Goal: Entertainment & Leisure: Consume media (video, audio)

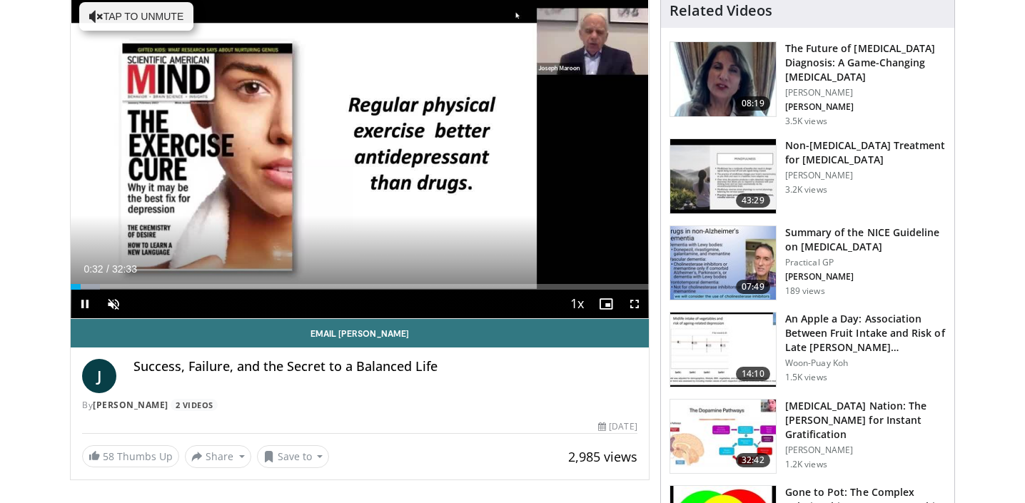
scroll to position [111, 0]
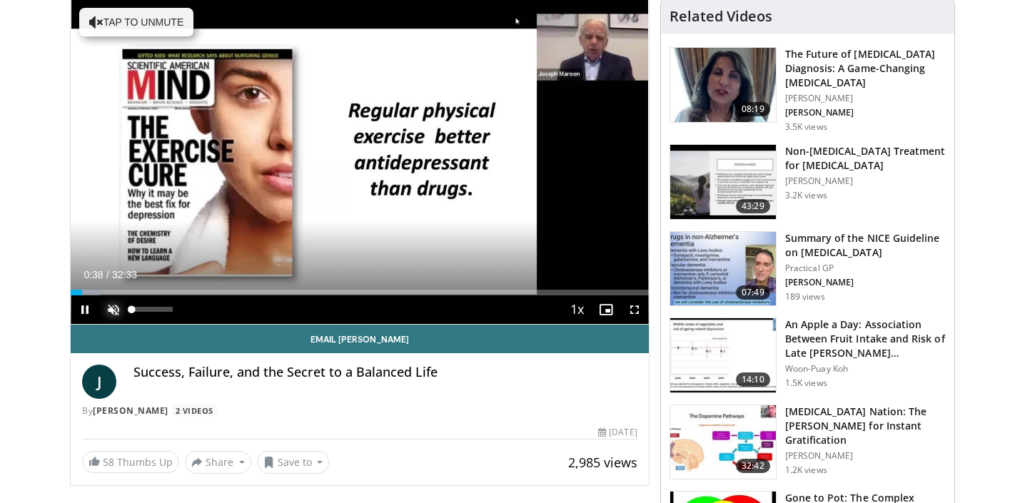
click at [112, 308] on span "Video Player" at bounding box center [113, 310] width 29 height 29
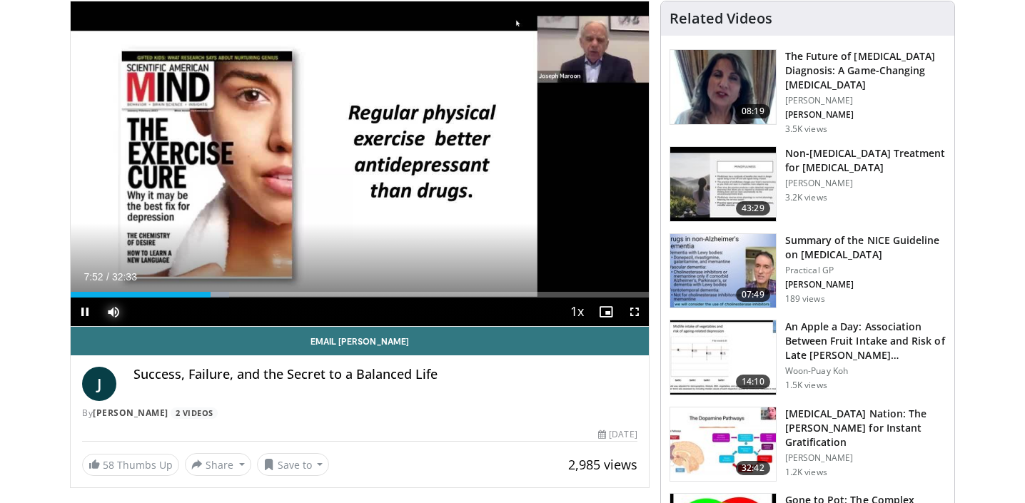
scroll to position [10, 0]
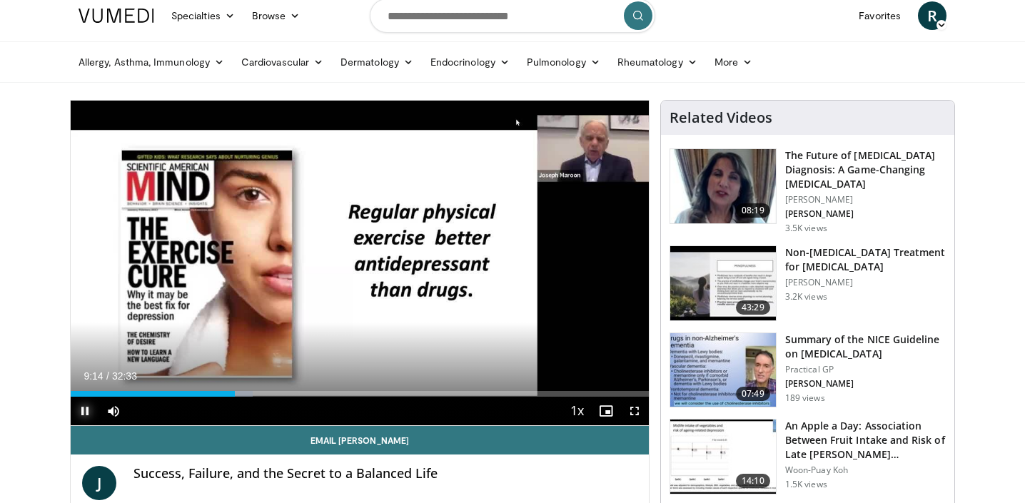
click at [88, 412] on span "Video Player" at bounding box center [85, 411] width 29 height 29
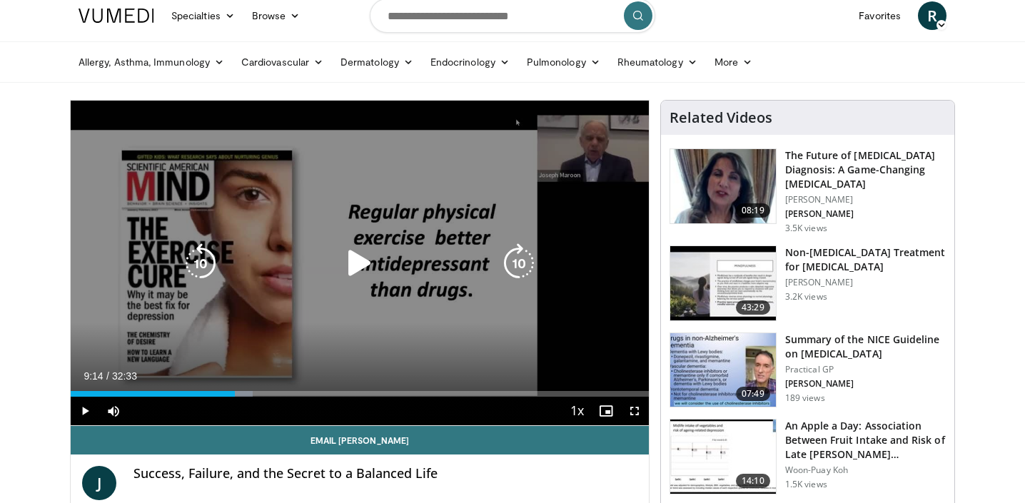
click at [357, 266] on icon "Video Player" at bounding box center [360, 263] width 40 height 40
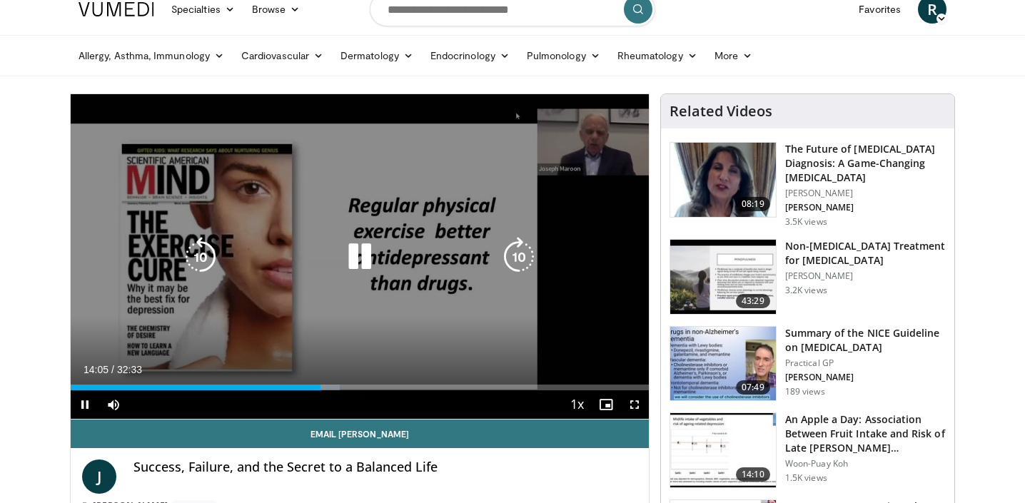
scroll to position [0, 0]
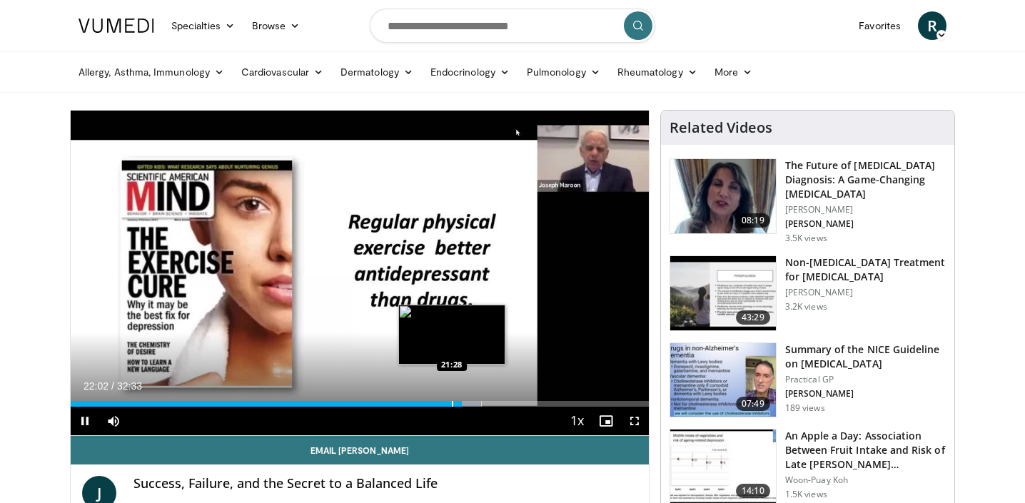
click at [452, 406] on div "Progress Bar" at bounding box center [452, 404] width 1 height 6
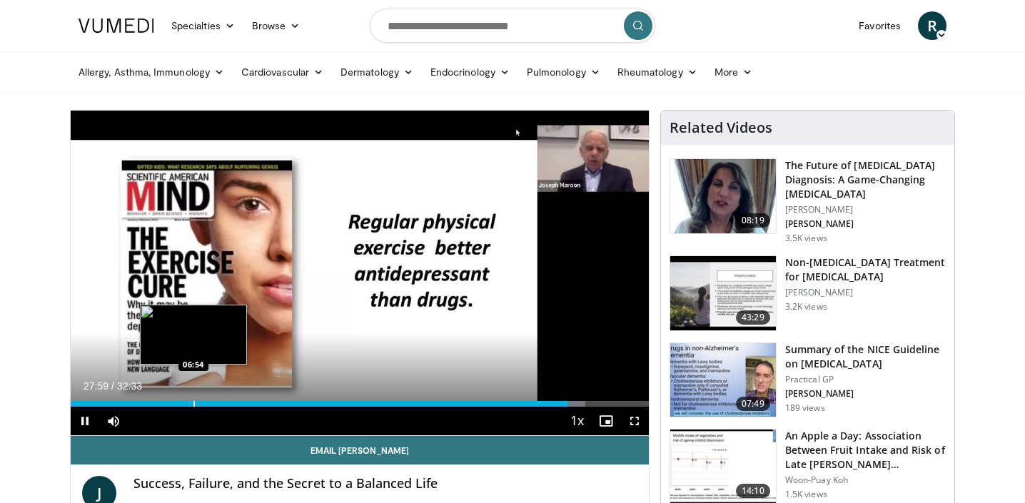
click at [193, 403] on div "Progress Bar" at bounding box center [193, 404] width 1 height 6
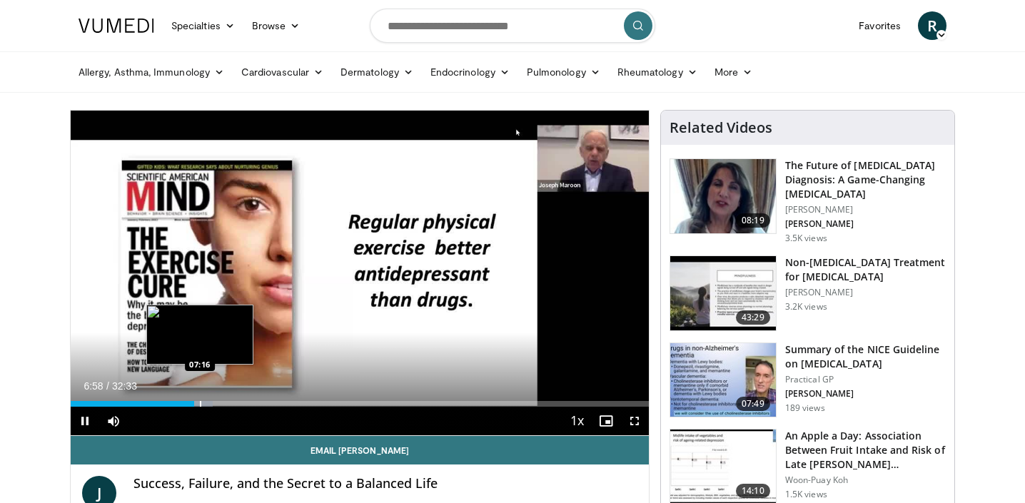
click at [200, 404] on div "Progress Bar" at bounding box center [200, 404] width 1 height 6
click at [198, 404] on div "Progress Bar" at bounding box center [198, 404] width 1 height 6
click at [194, 403] on div "Progress Bar" at bounding box center [194, 404] width 1 height 6
click at [184, 405] on div "Progress Bar" at bounding box center [184, 404] width 1 height 6
click at [183, 406] on div "Loaded : 23.35% 06:32 06:23" at bounding box center [360, 404] width 578 height 6
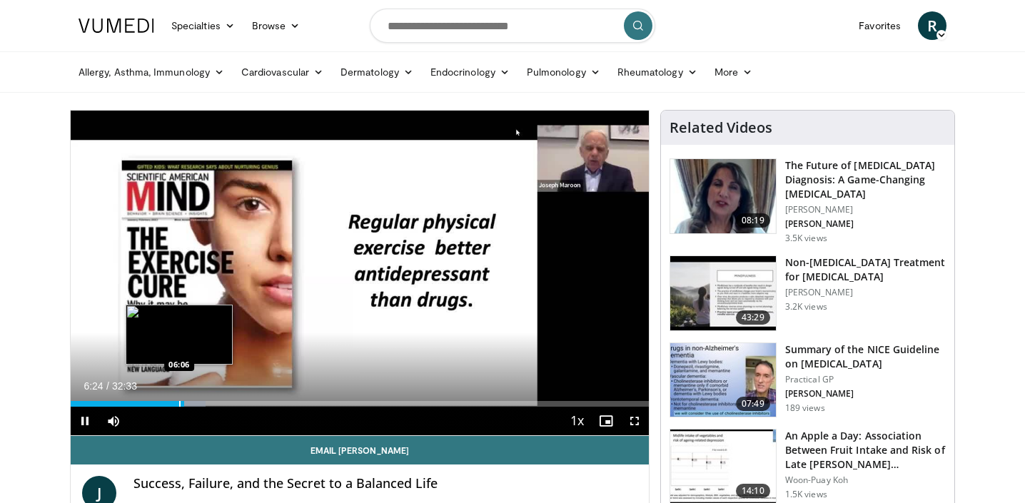
click at [179, 406] on div "Progress Bar" at bounding box center [179, 404] width 1 height 6
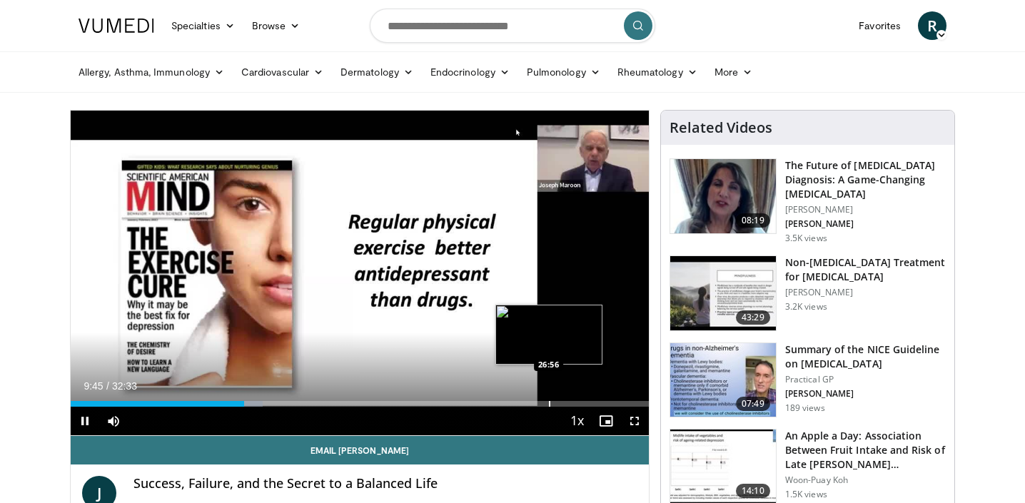
click at [549, 404] on div "Progress Bar" at bounding box center [549, 404] width 1 height 6
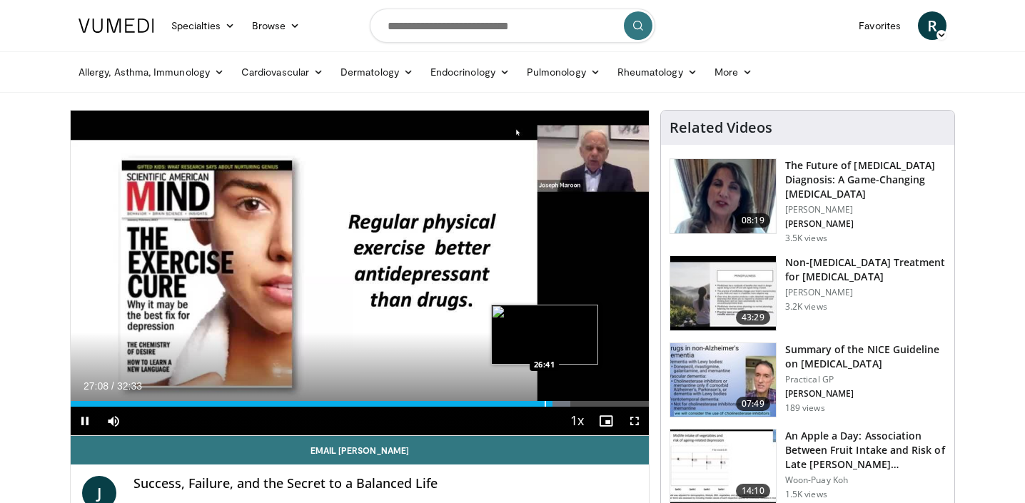
click at [545, 404] on div "Progress Bar" at bounding box center [545, 404] width 1 height 6
click at [543, 404] on div "Progress Bar" at bounding box center [543, 404] width 1 height 6
click at [538, 405] on div "Progress Bar" at bounding box center [538, 404] width 1 height 6
click at [535, 405] on div "Progress Bar" at bounding box center [535, 404] width 1 height 6
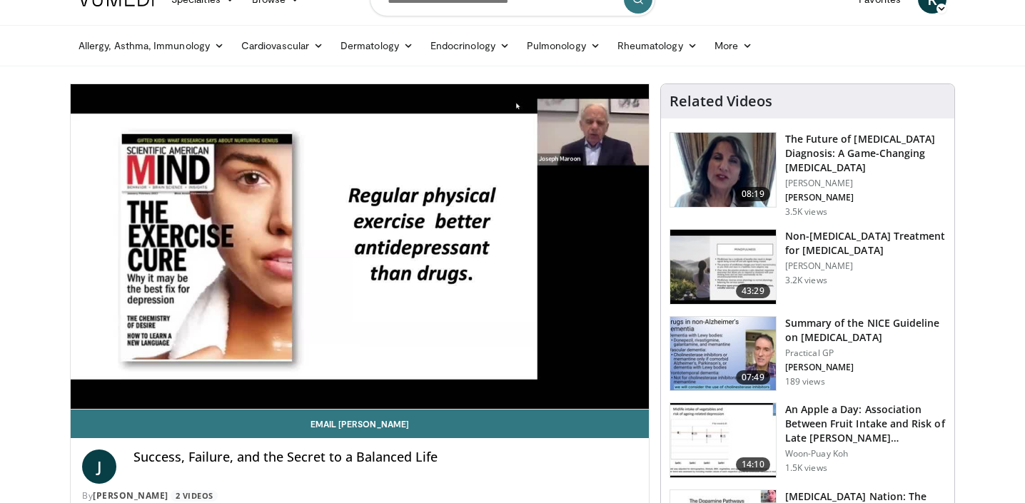
scroll to position [36, 0]
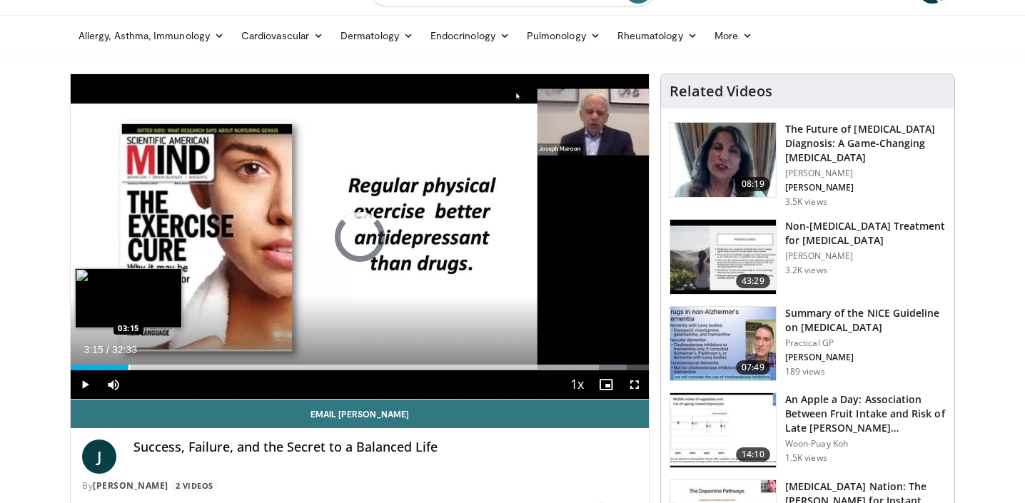
click at [128, 367] on div "Progress Bar" at bounding box center [128, 368] width 1 height 6
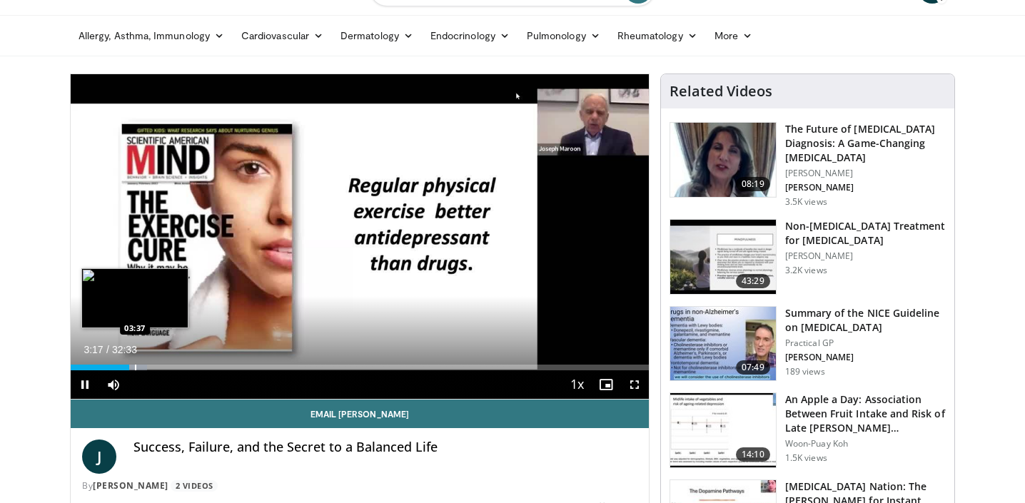
click at [135, 366] on div "Progress Bar" at bounding box center [135, 368] width 1 height 6
click at [126, 366] on div "Loaded : 14.22% 03:05 03:08" at bounding box center [360, 368] width 578 height 6
click at [119, 366] on div "Progress Bar" at bounding box center [119, 368] width 1 height 6
click at [113, 364] on div "Loaded : 11.68% 02:43 02:24" at bounding box center [360, 364] width 578 height 14
click at [133, 366] on div "Loaded : 10.24% 02:23 03:32" at bounding box center [360, 368] width 578 height 6
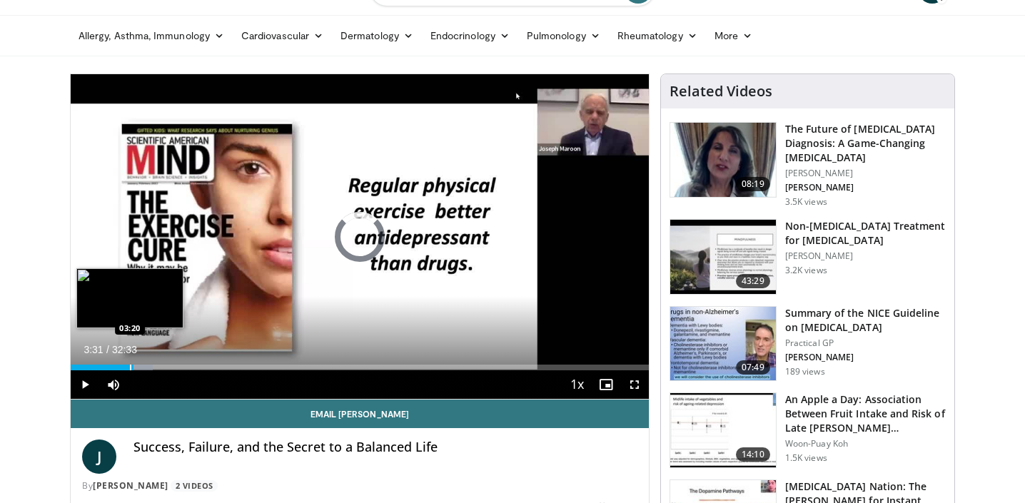
click at [130, 368] on div "Progress Bar" at bounding box center [130, 368] width 1 height 6
click at [136, 368] on div "Progress Bar" at bounding box center [136, 368] width 1 height 6
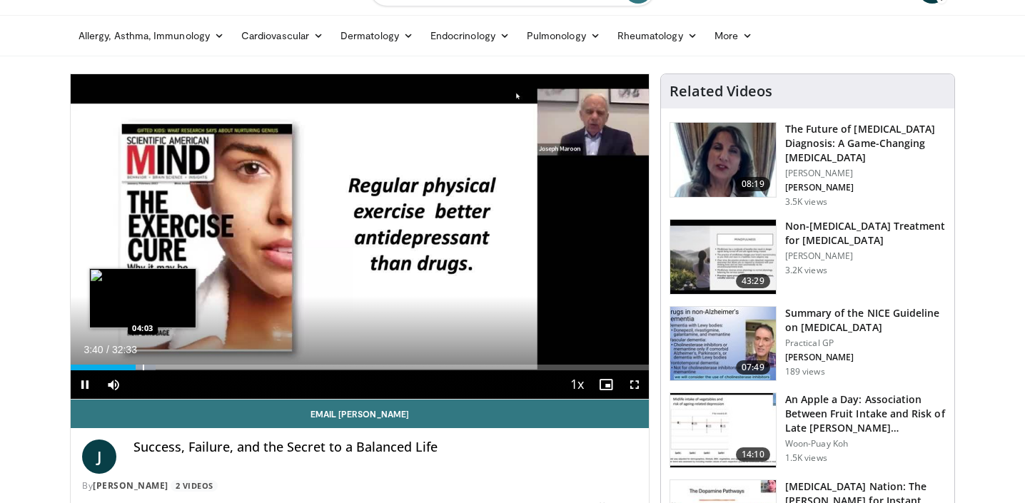
click at [143, 368] on div "Progress Bar" at bounding box center [143, 368] width 1 height 6
click at [149, 367] on div "Progress Bar" at bounding box center [149, 368] width 1 height 6
click at [156, 367] on div "Progress Bar" at bounding box center [156, 368] width 1 height 6
click at [166, 367] on div "Progress Bar" at bounding box center [165, 368] width 1 height 6
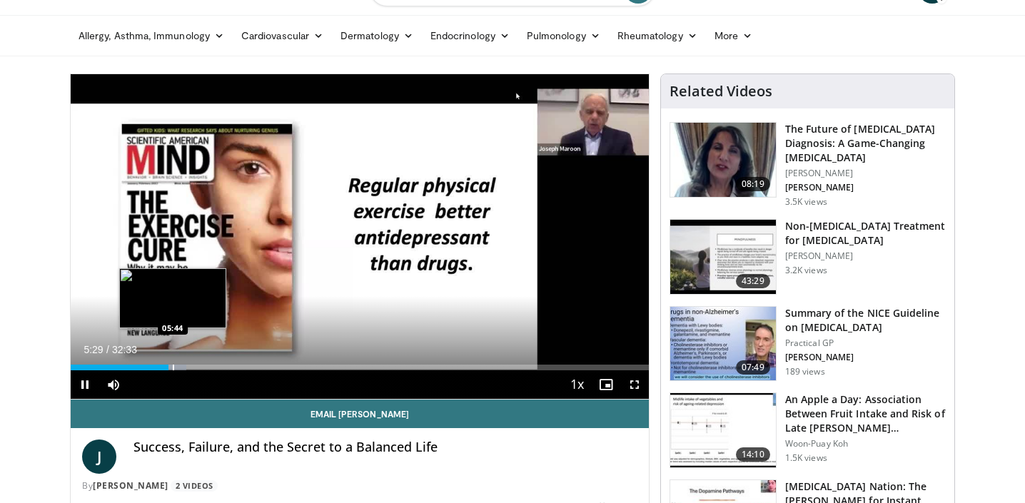
click at [173, 368] on div "Progress Bar" at bounding box center [173, 368] width 1 height 6
click at [178, 368] on div "Progress Bar" at bounding box center [178, 368] width 1 height 6
click at [183, 368] on div "Progress Bar" at bounding box center [183, 368] width 1 height 6
click at [189, 368] on div "Progress Bar" at bounding box center [189, 368] width 1 height 6
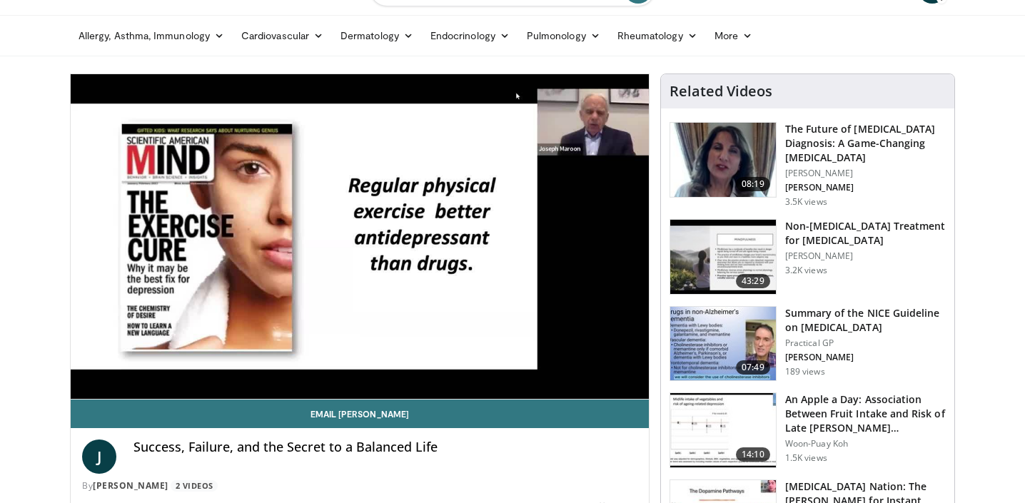
click at [196, 368] on div "10 seconds Tap to unmute" at bounding box center [360, 236] width 578 height 325
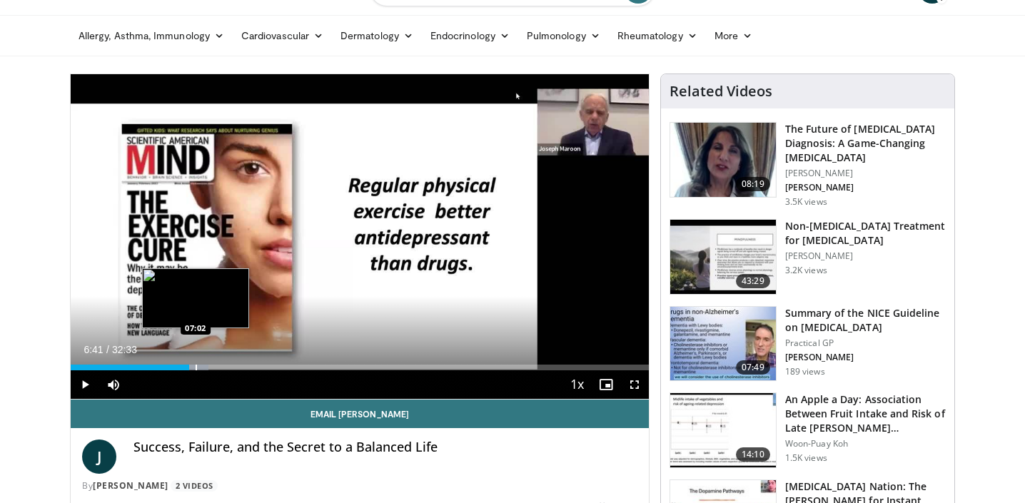
click at [196, 367] on div "Progress Bar" at bounding box center [196, 368] width 1 height 6
click at [203, 367] on div "Progress Bar" at bounding box center [203, 368] width 1 height 6
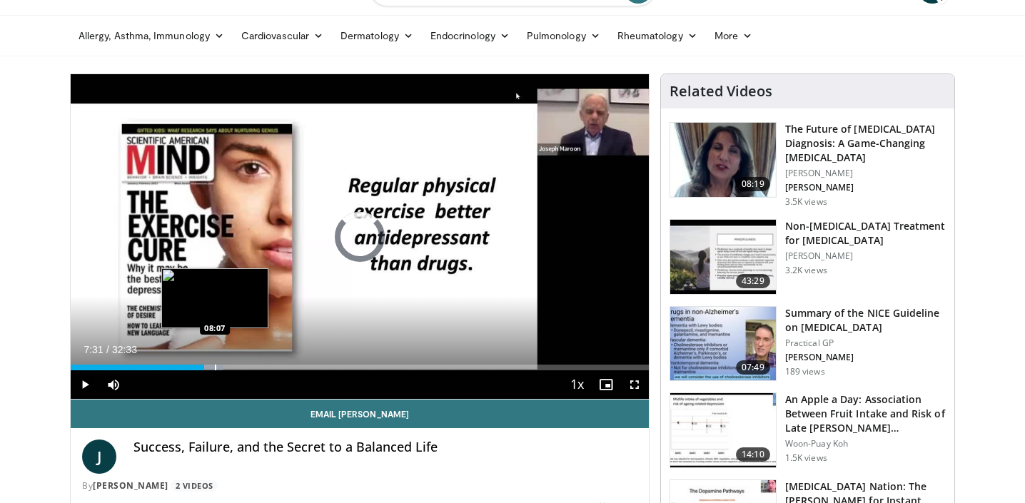
click at [215, 367] on div "Progress Bar" at bounding box center [215, 368] width 1 height 6
click at [223, 366] on div "Progress Bar" at bounding box center [223, 368] width 1 height 6
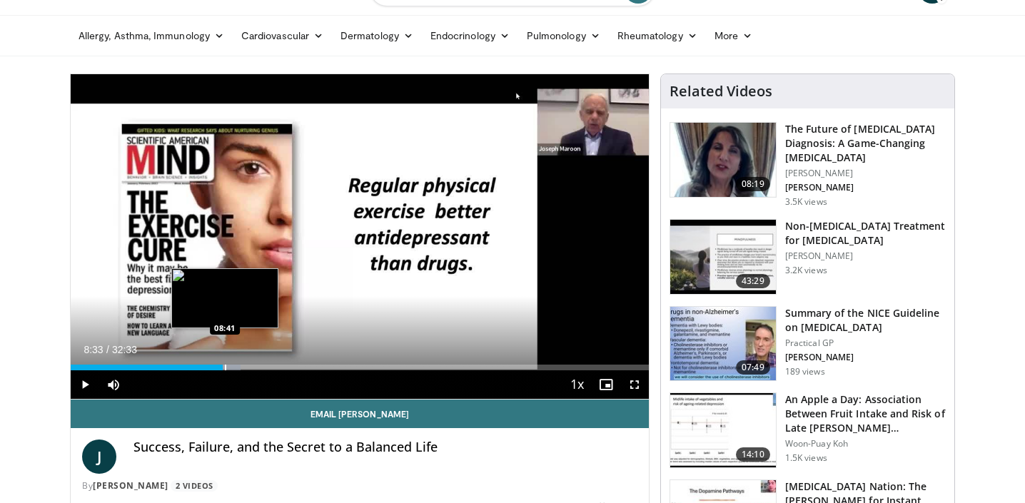
click at [225, 368] on div "Progress Bar" at bounding box center [225, 368] width 1 height 6
click at [229, 368] on div "Progress Bar" at bounding box center [229, 368] width 1 height 6
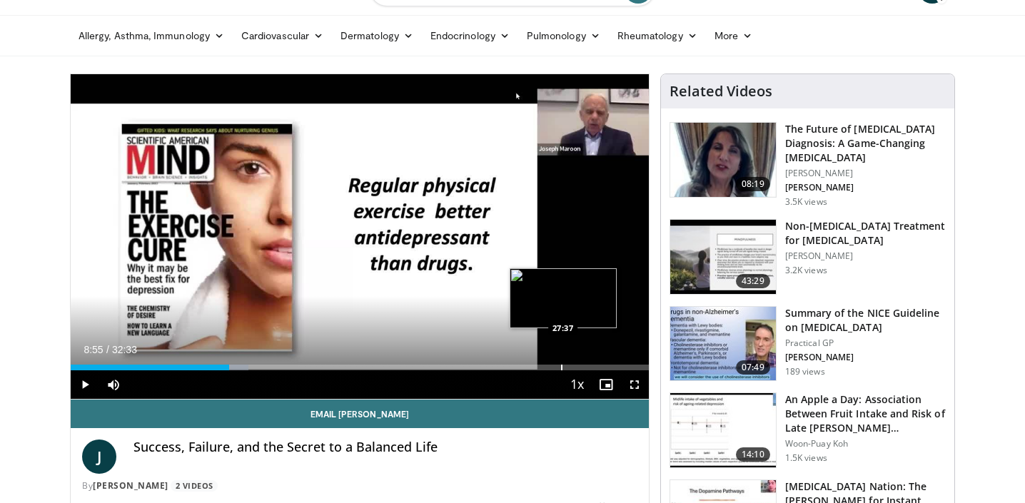
click at [563, 368] on div "Loaded : 30.71% 08:55 27:37" at bounding box center [360, 368] width 578 height 6
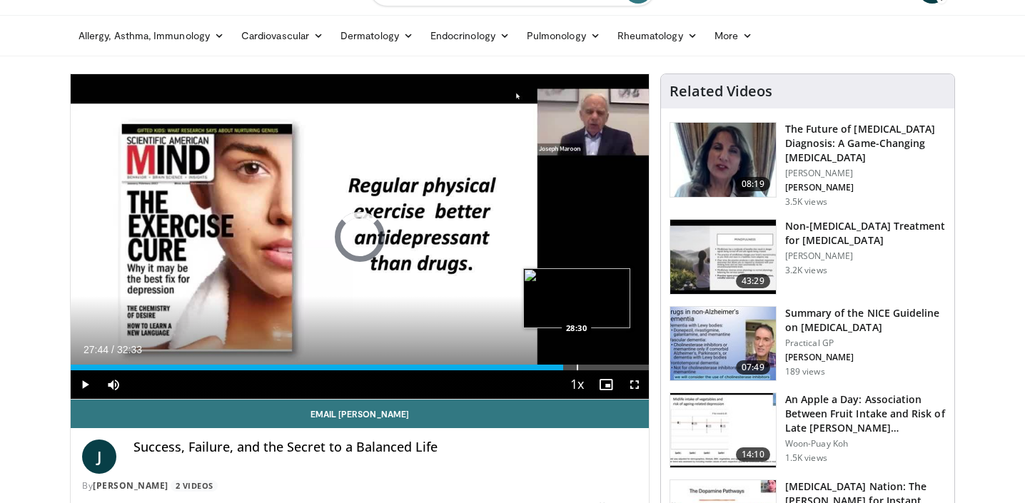
click at [578, 368] on div "Progress Bar" at bounding box center [577, 368] width 1 height 6
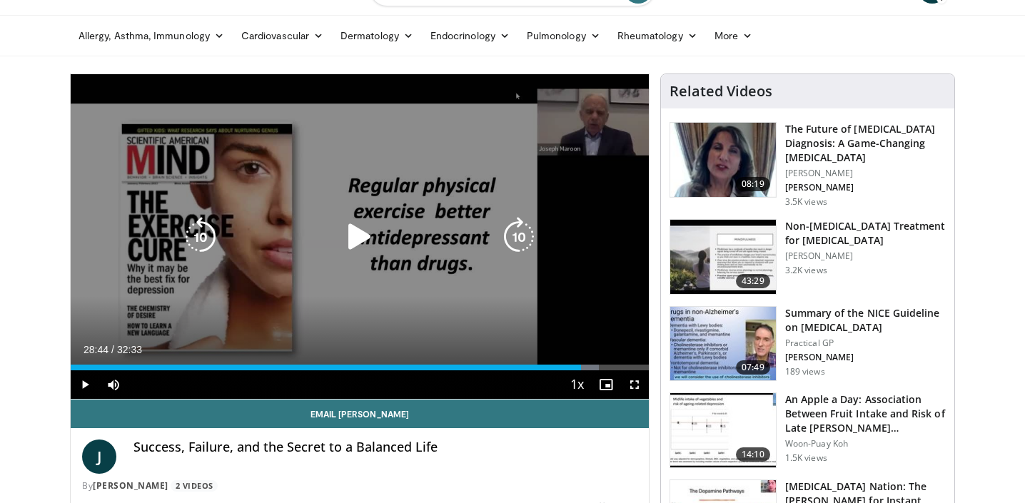
click at [359, 236] on icon "Video Player" at bounding box center [360, 237] width 40 height 40
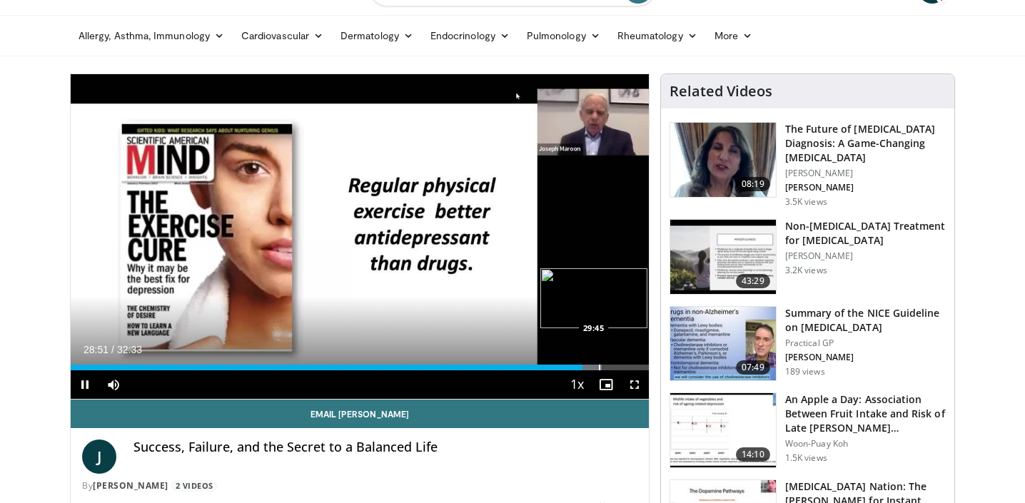
click at [598, 366] on div "Loaded : 91.89% 28:51 29:45" at bounding box center [360, 368] width 578 height 6
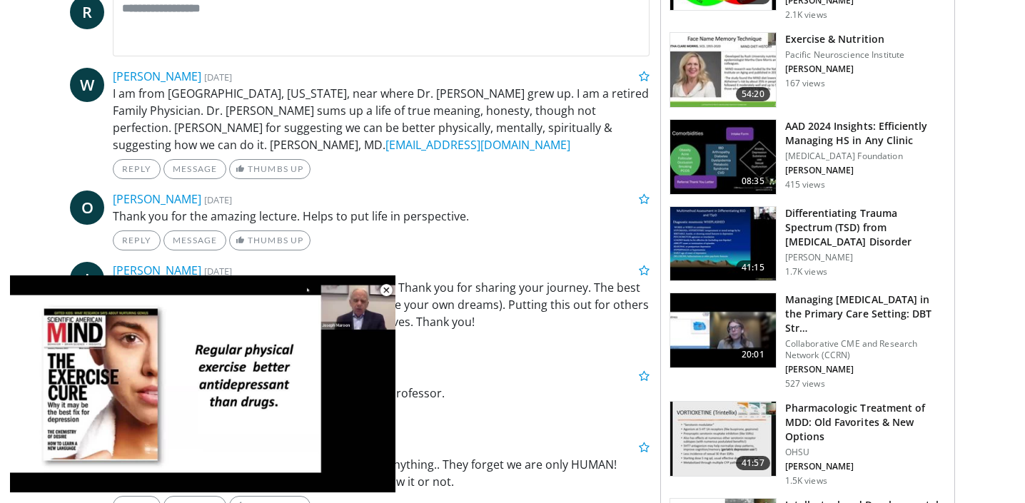
scroll to position [667, 0]
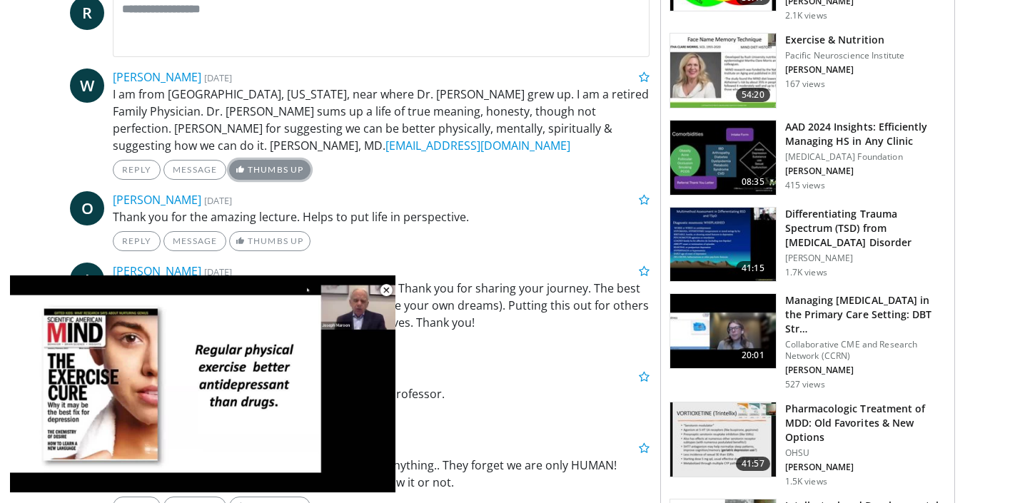
click at [258, 169] on link "Thumbs Up" at bounding box center [269, 170] width 81 height 20
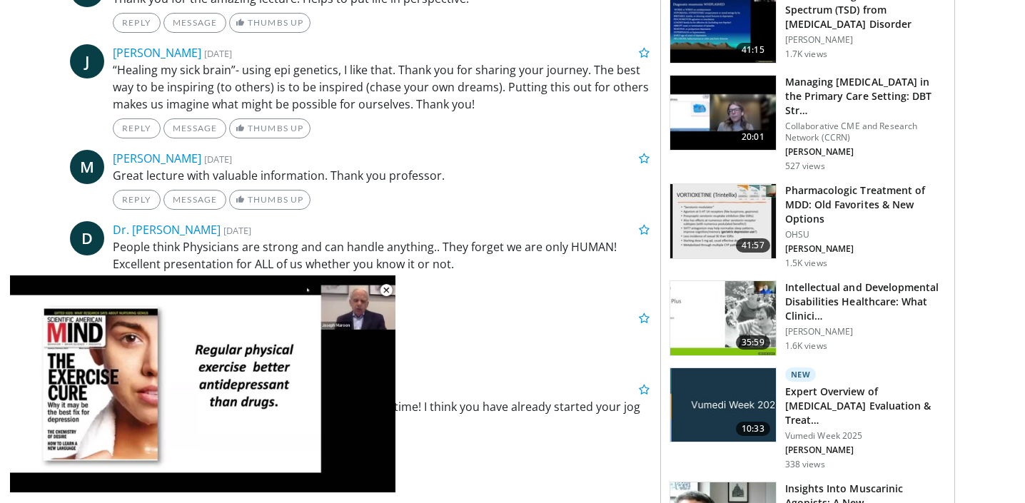
scroll to position [892, 0]
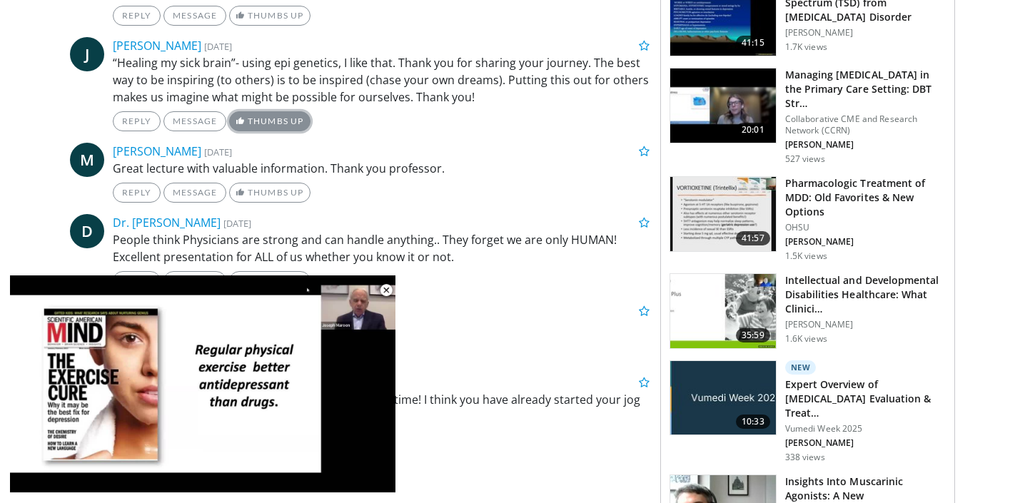
click at [293, 124] on link "Thumbs Up" at bounding box center [269, 121] width 81 height 20
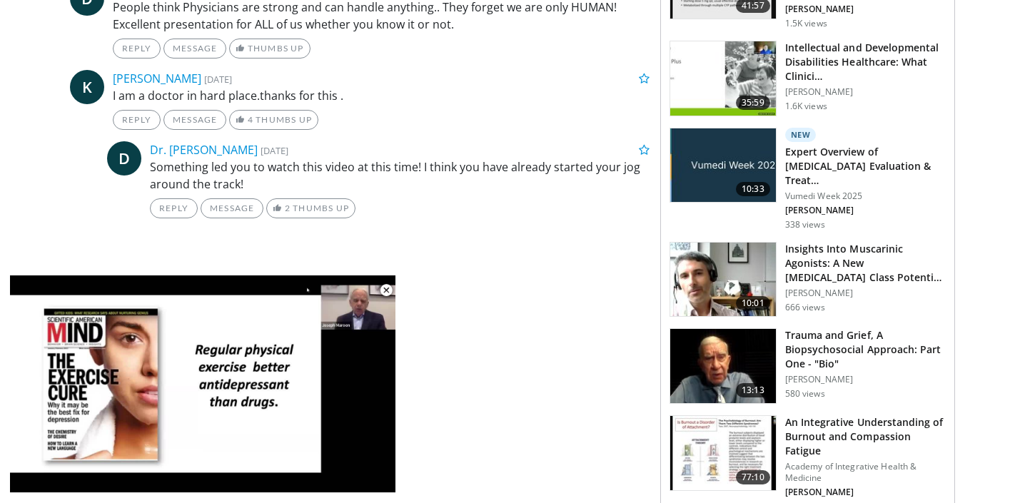
scroll to position [1127, 0]
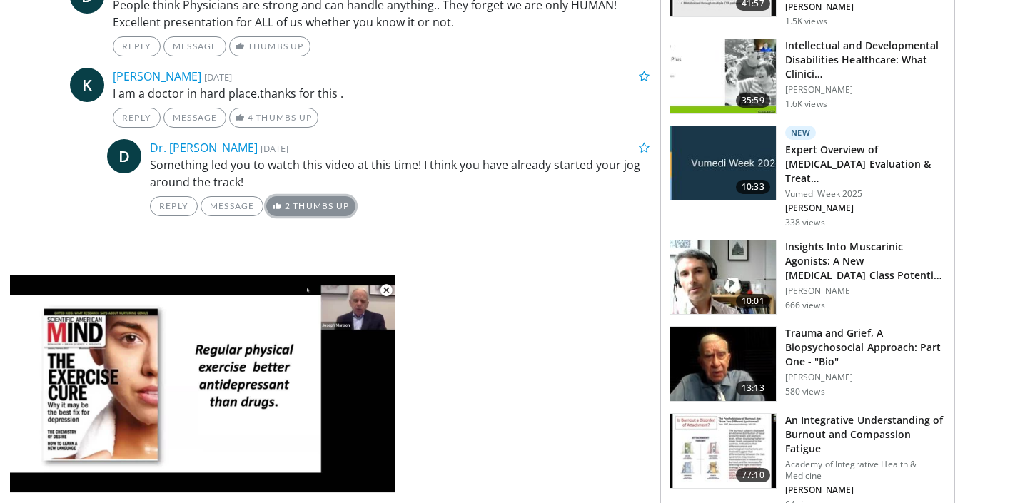
click at [329, 203] on link "2 Thumbs Up" at bounding box center [310, 206] width 89 height 20
click at [286, 121] on link "4 Thumbs Up" at bounding box center [273, 118] width 89 height 20
